Goal: Information Seeking & Learning: Check status

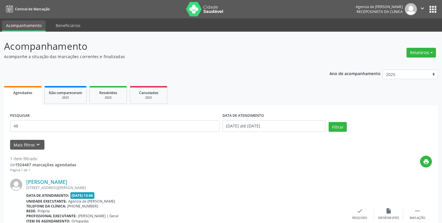
type input "4"
type input "[PERSON_NAME]"
click at [256, 128] on input "[DATE] até [DATE]" at bounding box center [273, 126] width 103 height 12
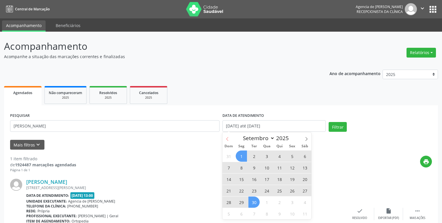
click at [231, 136] on span at bounding box center [227, 138] width 10 height 10
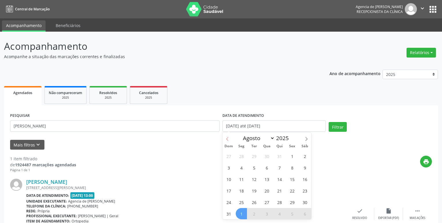
click at [231, 136] on span at bounding box center [227, 138] width 10 height 10
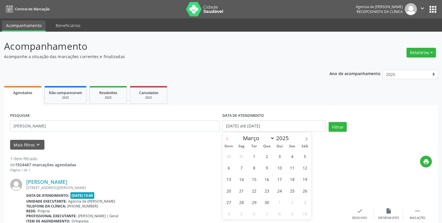
click at [231, 136] on span at bounding box center [227, 138] width 10 height 10
select select "0"
click at [231, 136] on span at bounding box center [227, 138] width 10 height 10
type input "2024"
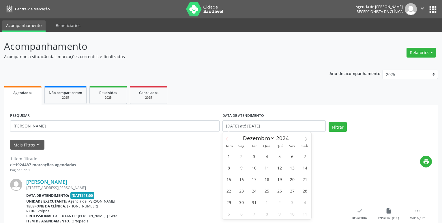
click at [231, 136] on span at bounding box center [227, 138] width 10 height 10
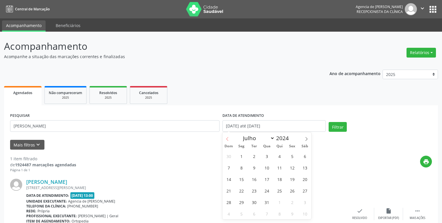
click at [231, 136] on span at bounding box center [227, 138] width 10 height 10
select select "4"
click at [267, 156] on span "1" at bounding box center [266, 156] width 11 height 11
type input "[DATE]"
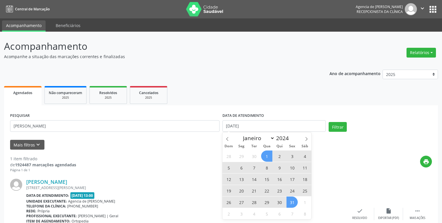
click at [291, 202] on span "31" at bounding box center [291, 202] width 11 height 11
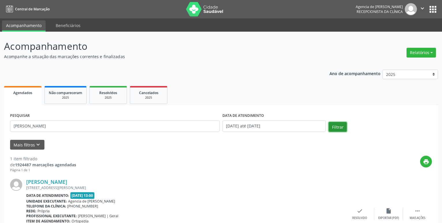
click at [333, 128] on button "Filtrar" at bounding box center [337, 127] width 18 height 10
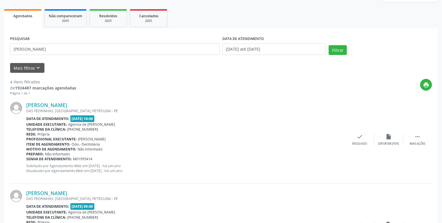
scroll to position [47, 0]
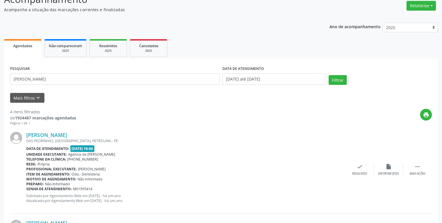
click at [75, 131] on div "[PERSON_NAME] DAS PEDRINHAS, [GEOGRAPHIC_DATA], PETROLINA - PE Data de atendime…" at bounding box center [220, 170] width 421 height 88
click at [67, 133] on link "[PERSON_NAME]" at bounding box center [46, 135] width 41 height 6
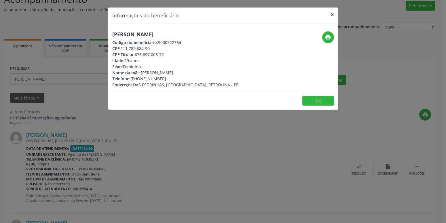
click at [333, 13] on button "×" at bounding box center [333, 14] width 12 height 14
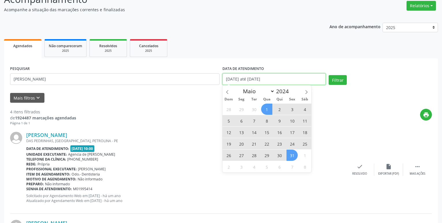
click at [282, 78] on input "[DATE] até [DATE]" at bounding box center [273, 80] width 103 height 12
click at [309, 92] on span at bounding box center [306, 91] width 10 height 10
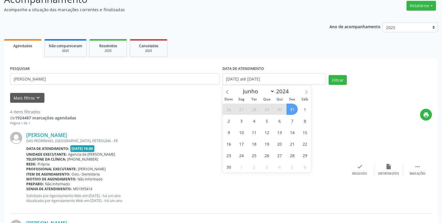
click at [309, 92] on span at bounding box center [306, 91] width 10 height 10
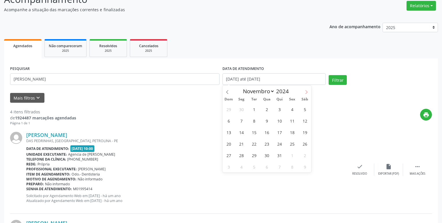
click at [309, 92] on span at bounding box center [306, 91] width 10 height 10
select select "11"
click at [309, 92] on span at bounding box center [306, 91] width 10 height 10
type input "2025"
click at [309, 92] on span at bounding box center [306, 91] width 10 height 10
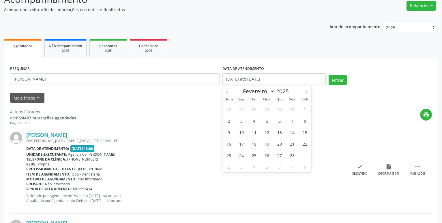
click at [309, 92] on span at bounding box center [306, 91] width 10 height 10
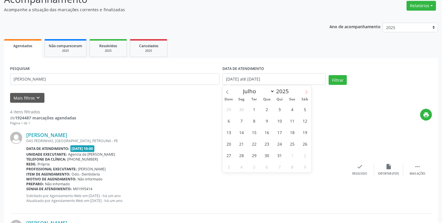
click at [309, 92] on span at bounding box center [306, 91] width 10 height 10
select select "8"
click at [244, 110] on span "1" at bounding box center [240, 109] width 11 height 11
type input "[DATE]"
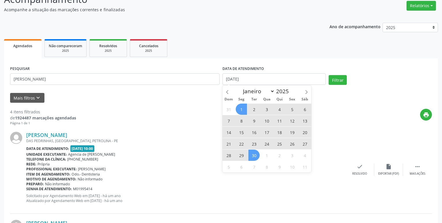
click at [255, 156] on span "30" at bounding box center [253, 155] width 11 height 11
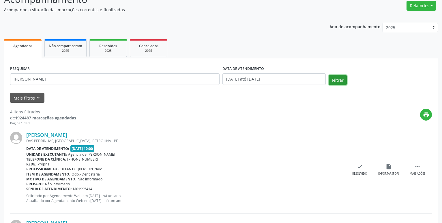
click at [333, 79] on button "Filtrar" at bounding box center [337, 80] width 18 height 10
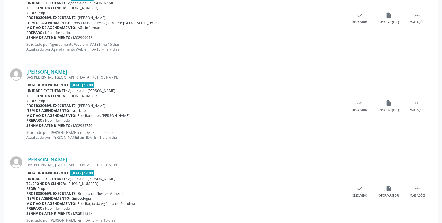
scroll to position [206, 0]
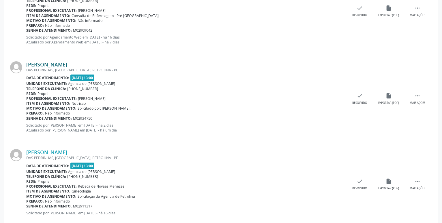
click at [67, 63] on link "[PERSON_NAME]" at bounding box center [46, 64] width 41 height 6
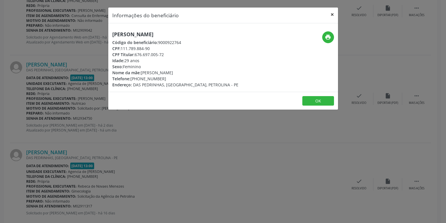
click at [333, 13] on button "×" at bounding box center [333, 14] width 12 height 14
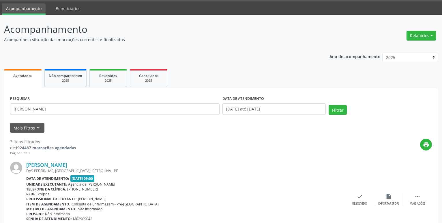
scroll to position [0, 0]
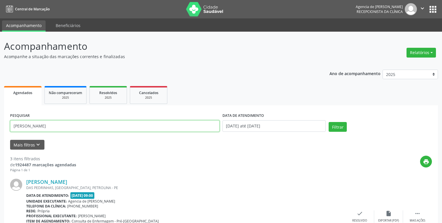
click at [85, 128] on input "[PERSON_NAME]" at bounding box center [114, 126] width 209 height 12
type input "R"
type input "[PERSON_NAME]"
click at [333, 129] on button "Filtrar" at bounding box center [337, 127] width 18 height 10
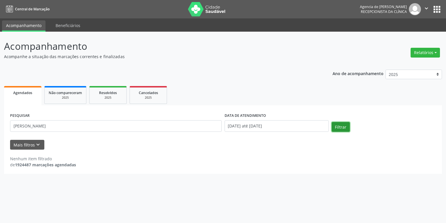
click at [339, 127] on button "Filtrar" at bounding box center [341, 127] width 18 height 10
click at [423, 48] on button "Relatórios" at bounding box center [425, 53] width 29 height 10
click at [401, 62] on link "Agendamentos" at bounding box center [410, 65] width 62 height 8
select select "8"
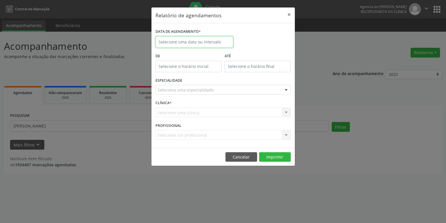
click at [197, 42] on input "text" at bounding box center [195, 42] width 78 height 12
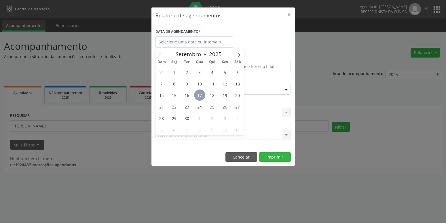
click at [203, 98] on span "17" at bounding box center [199, 95] width 11 height 11
type input "[DATE]"
click at [200, 95] on span "17" at bounding box center [199, 95] width 11 height 11
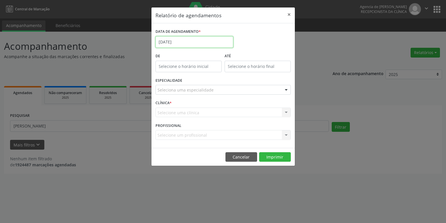
click at [195, 41] on input "[DATE]" at bounding box center [195, 42] width 78 height 12
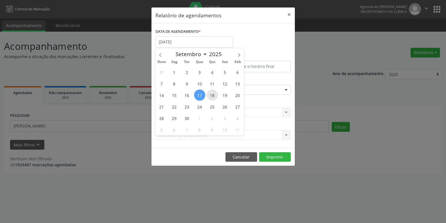
click at [214, 93] on span "18" at bounding box center [212, 95] width 11 height 11
type input "[DATE]"
click at [214, 93] on span "18" at bounding box center [212, 95] width 11 height 11
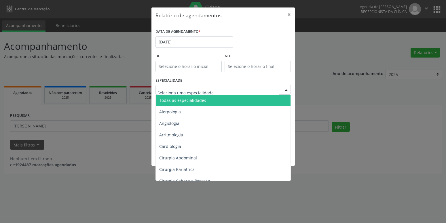
click at [195, 99] on span "Todas as especialidades" at bounding box center [182, 100] width 47 height 5
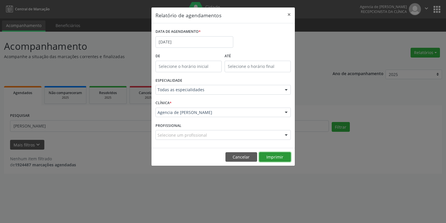
click at [275, 154] on button "Imprimir" at bounding box center [275, 157] width 32 height 10
click at [289, 13] on button "×" at bounding box center [290, 14] width 12 height 14
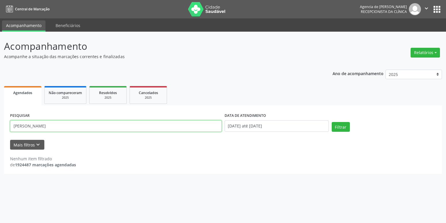
click at [125, 122] on input "[PERSON_NAME]" at bounding box center [116, 126] width 212 height 12
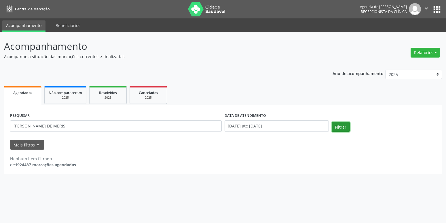
click at [345, 126] on button "Filtrar" at bounding box center [341, 127] width 18 height 10
click at [92, 136] on form "PESQUISAR [PERSON_NAME] DE MERIS DATA DE ATENDIMENTO [DATE] até [DATE] Filtrar …" at bounding box center [223, 131] width 426 height 38
click at [97, 125] on input "[PERSON_NAME] DE MERIS" at bounding box center [116, 126] width 212 height 12
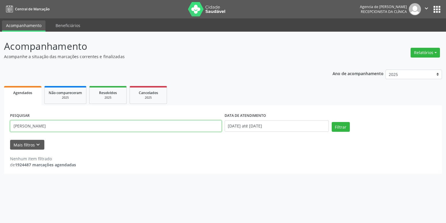
type input "[PERSON_NAME]"
click at [332, 122] on button "Filtrar" at bounding box center [341, 127] width 18 height 10
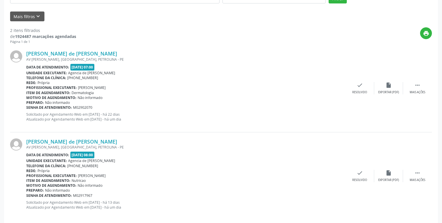
scroll to position [135, 0]
